Goal: Task Accomplishment & Management: Complete application form

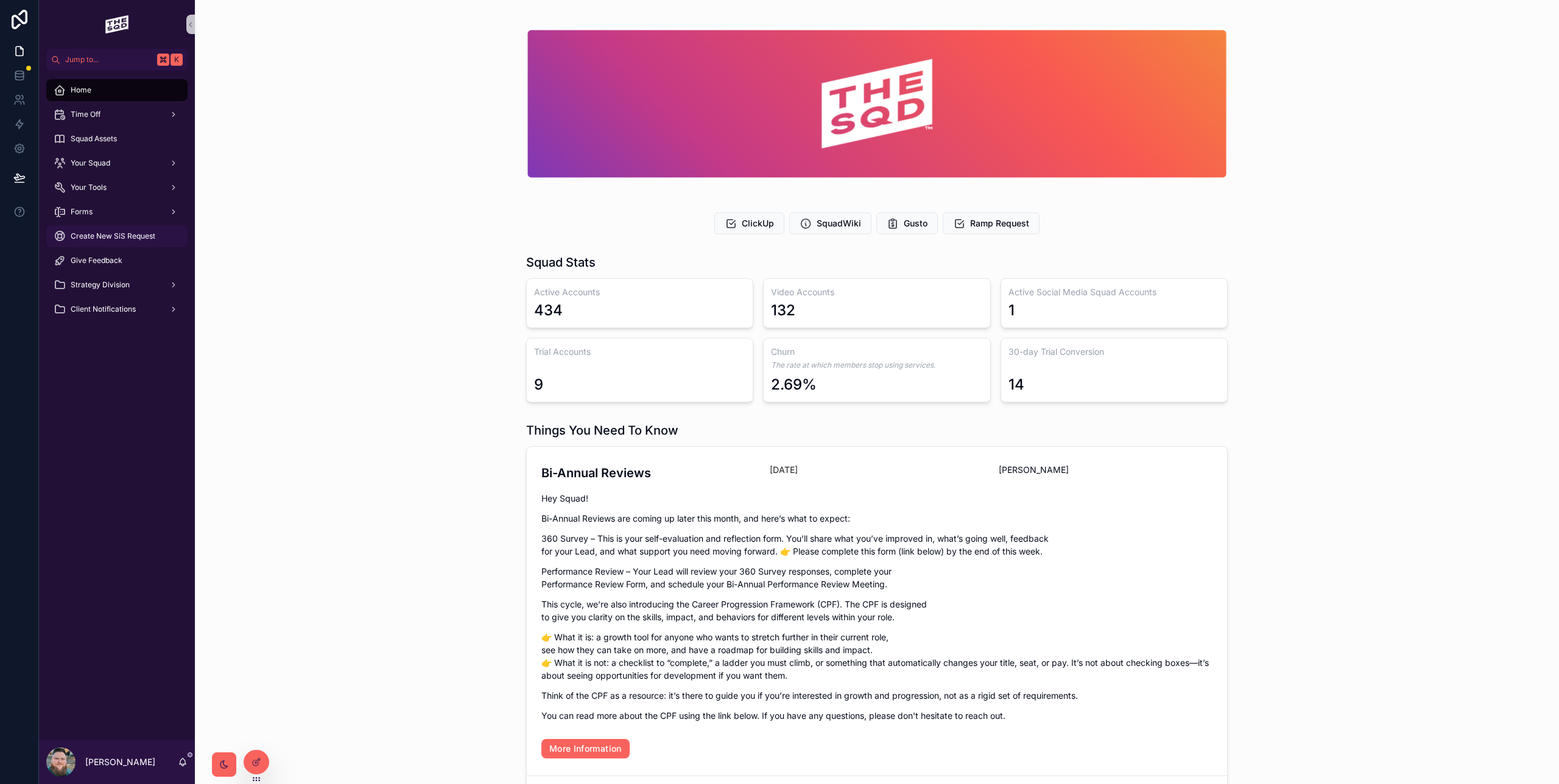
click at [102, 237] on span "Create New SiS Request" at bounding box center [113, 236] width 84 height 10
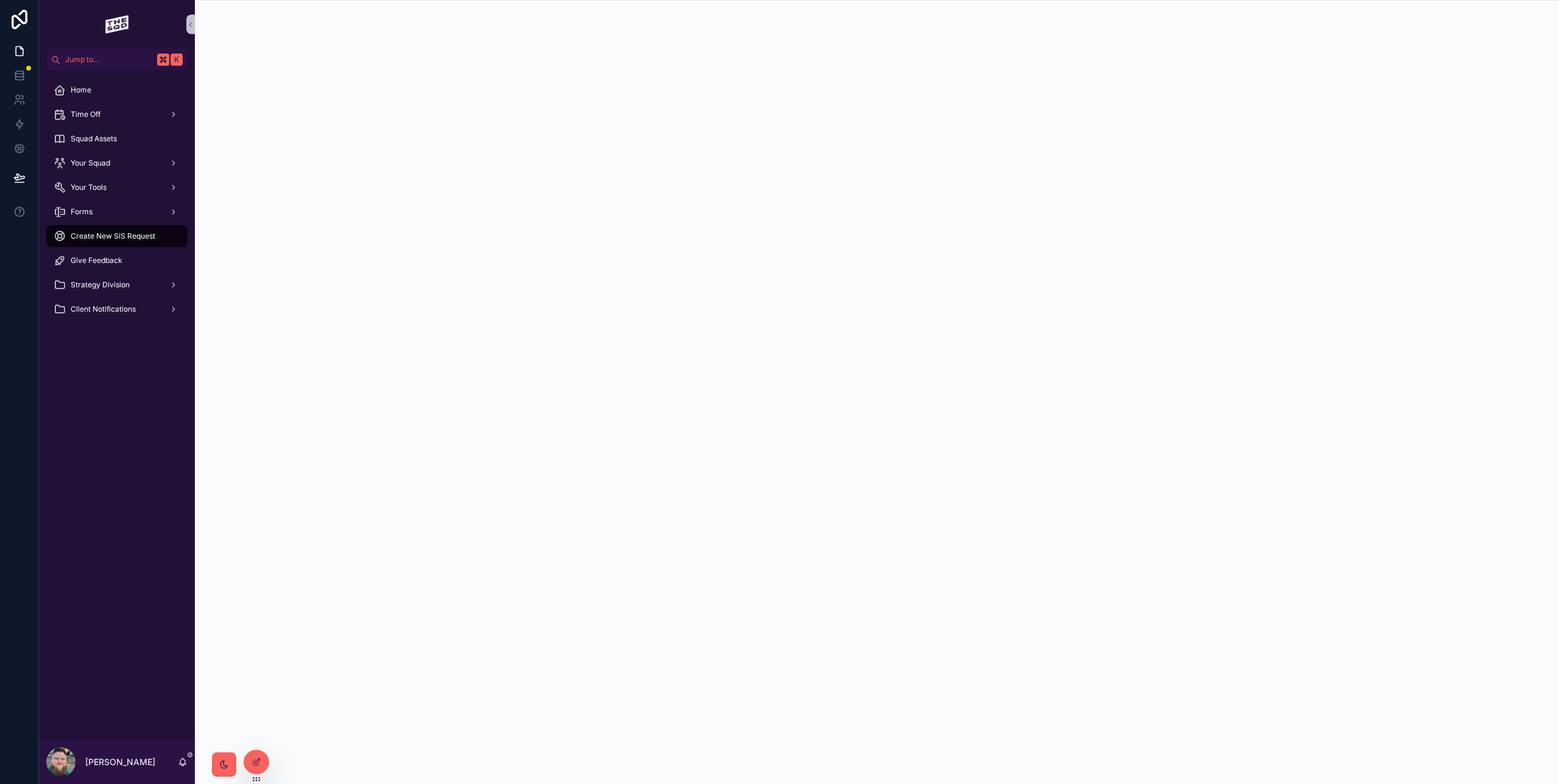
scroll to position [1, 0]
